Goal: Check status: Check status

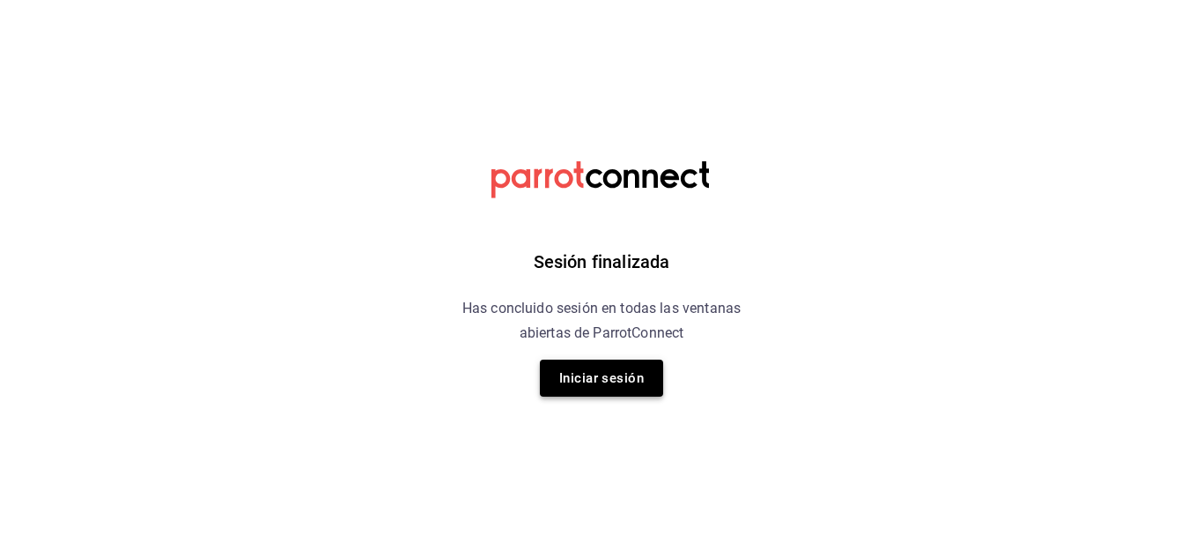
click at [603, 390] on button "Iniciar sesión" at bounding box center [601, 377] width 123 height 37
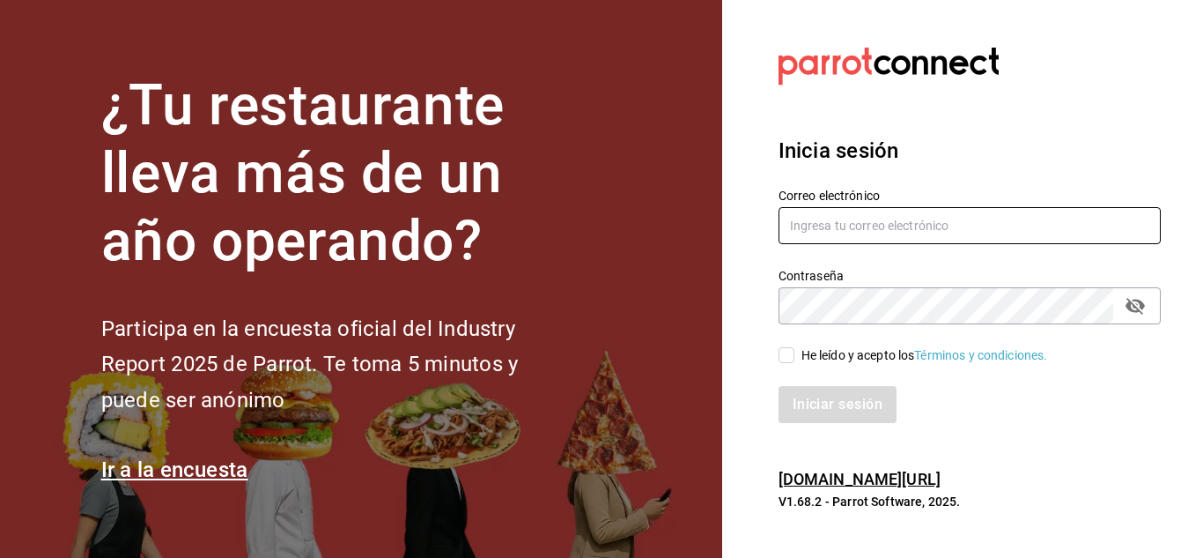
type input "[EMAIL_ADDRESS][DOMAIN_NAME]"
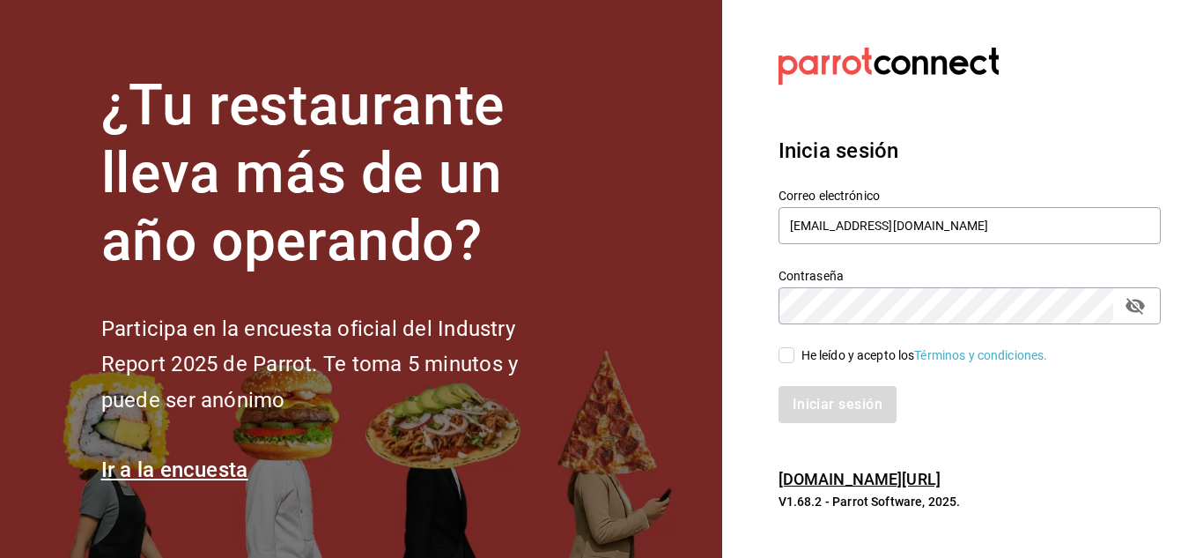
click at [781, 360] on input "He leído y acepto los Términos y condiciones." at bounding box center [787, 355] width 16 height 16
checkbox input "true"
click at [800, 384] on div "Iniciar sesión" at bounding box center [959, 394] width 403 height 58
click at [802, 408] on button "Iniciar sesión" at bounding box center [839, 404] width 120 height 37
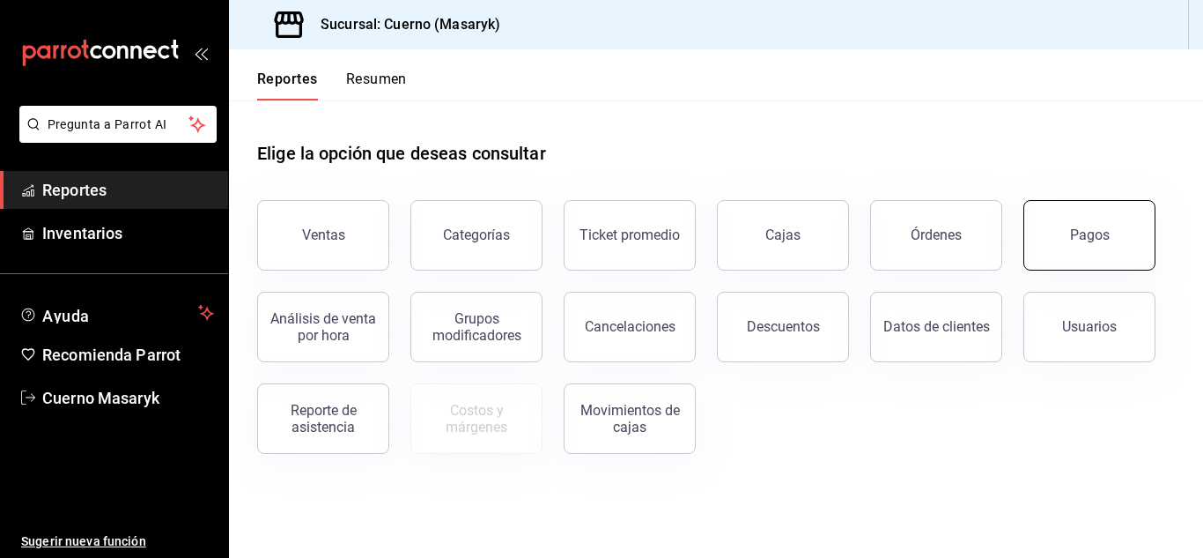
click at [1115, 225] on button "Pagos" at bounding box center [1090, 235] width 132 height 70
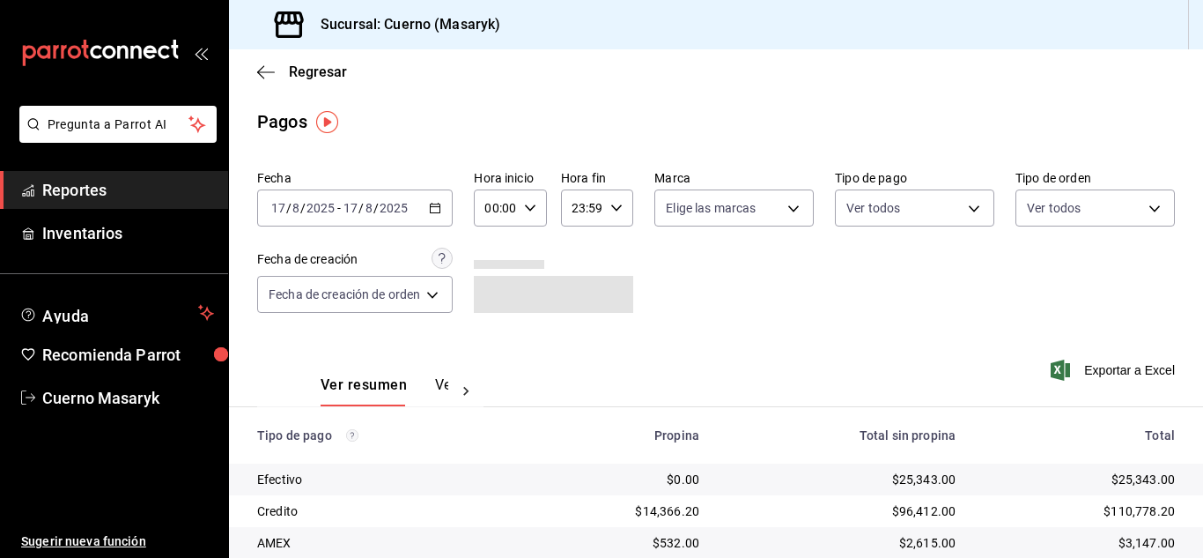
click at [504, 206] on input "00:00" at bounding box center [495, 207] width 42 height 35
click at [491, 333] on span "06" at bounding box center [494, 330] width 7 height 14
type input "06:00"
click at [915, 329] on div at bounding box center [601, 279] width 1203 height 558
